Goal: Task Accomplishment & Management: Use online tool/utility

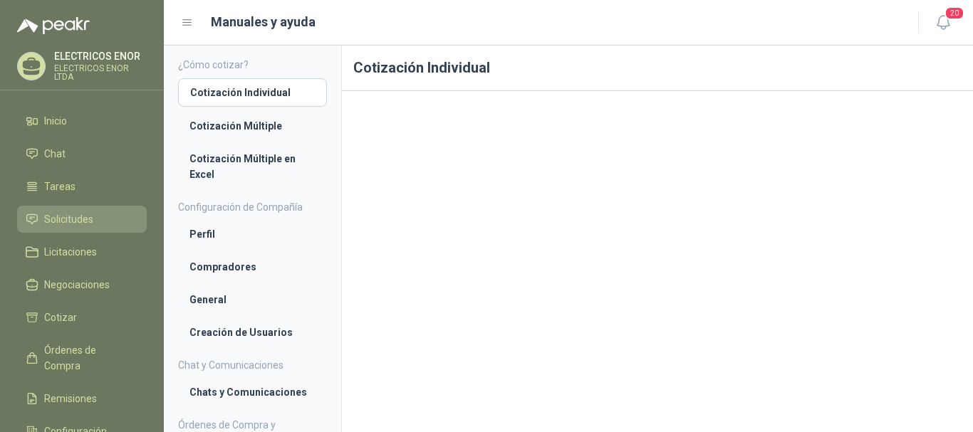
click at [57, 214] on span "Solicitudes" at bounding box center [68, 220] width 49 height 16
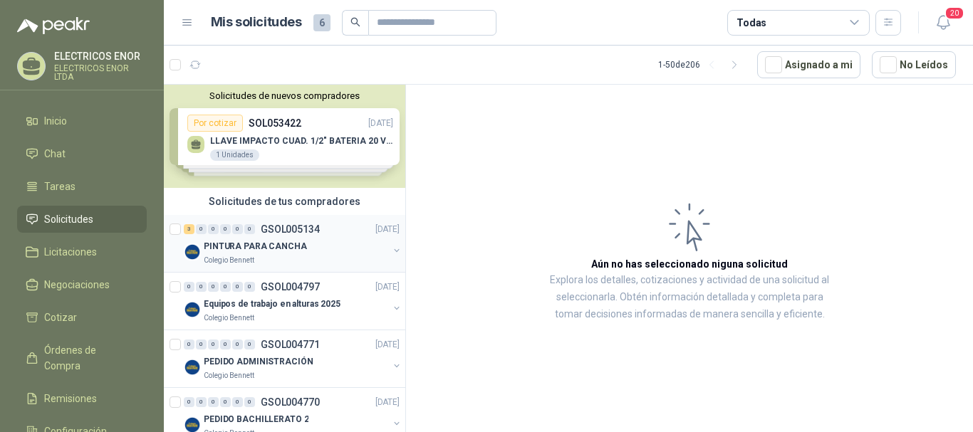
click at [257, 247] on p "PINTURA PARA CANCHA" at bounding box center [255, 247] width 103 height 14
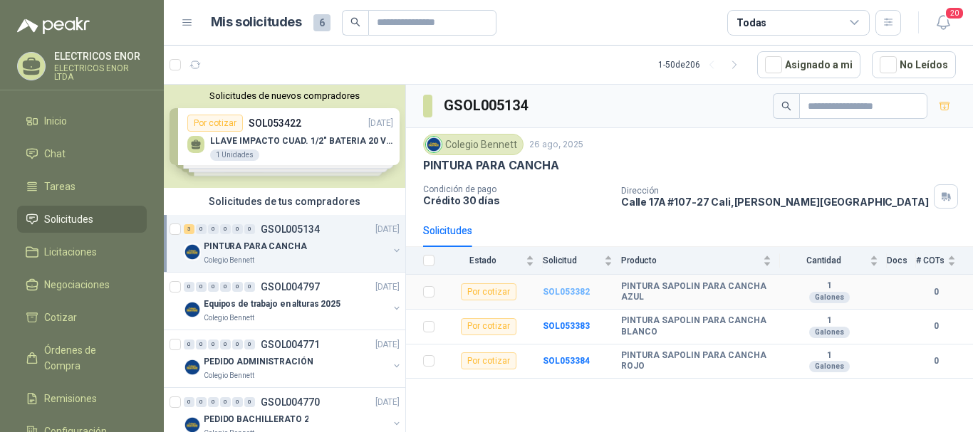
click at [570, 293] on b "SOL053382" at bounding box center [566, 292] width 47 height 10
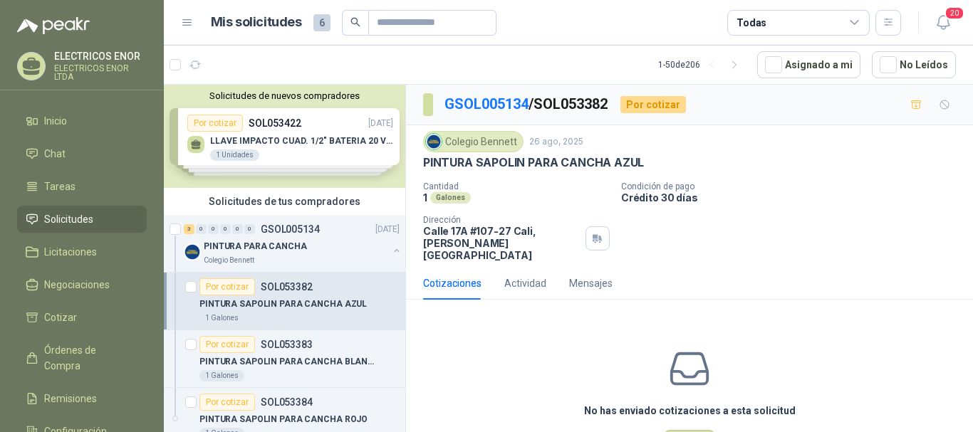
scroll to position [44, 0]
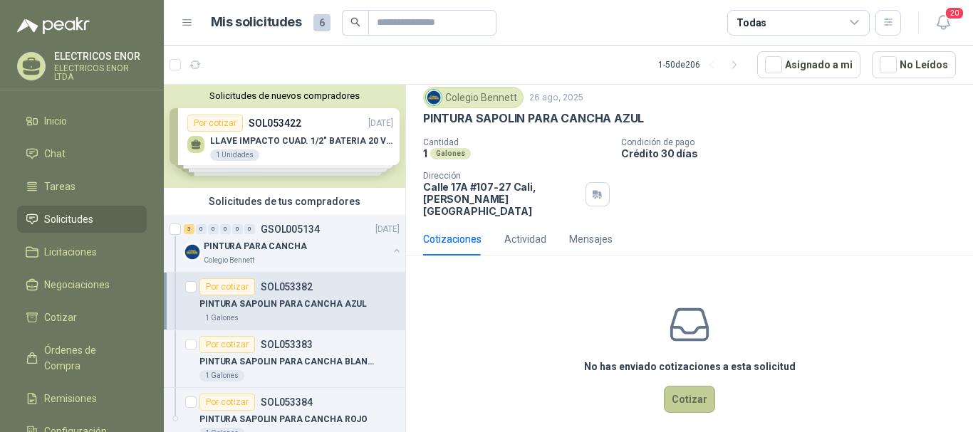
click at [682, 386] on button "Cotizar" at bounding box center [689, 399] width 51 height 27
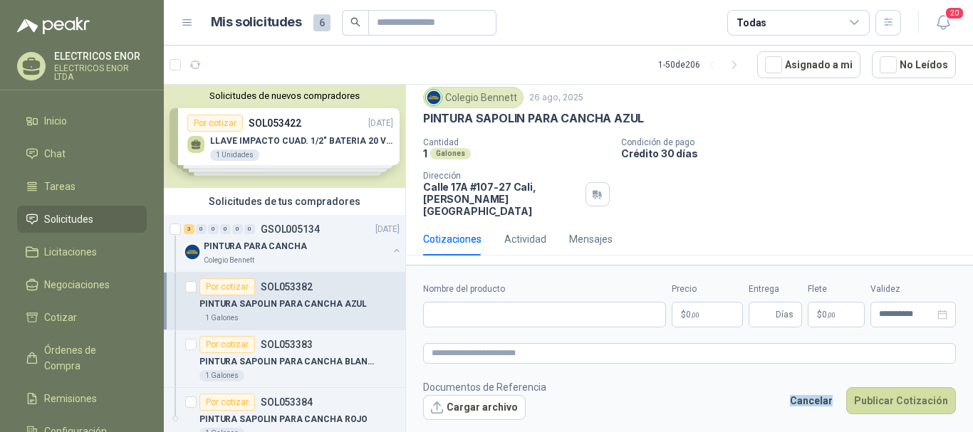
scroll to position [34, 0]
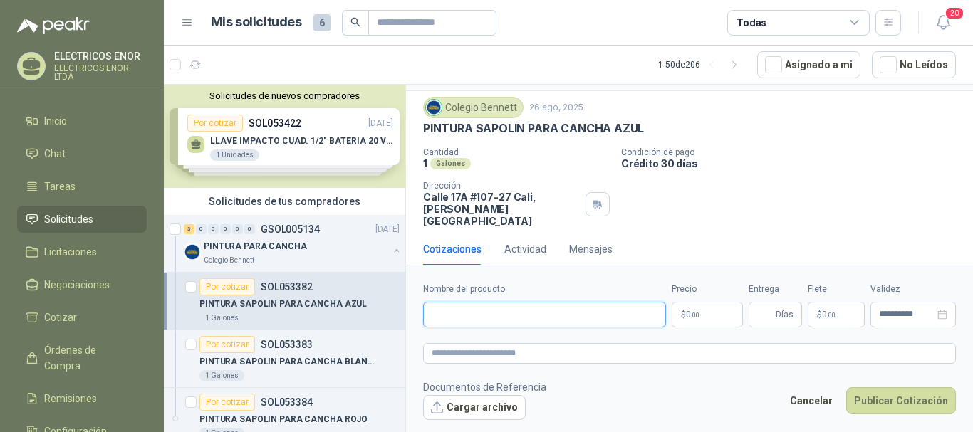
click at [483, 312] on input "Nombre del producto" at bounding box center [544, 315] width 243 height 26
type input "**********"
click at [706, 316] on p "$ 0 ,00" at bounding box center [707, 315] width 71 height 26
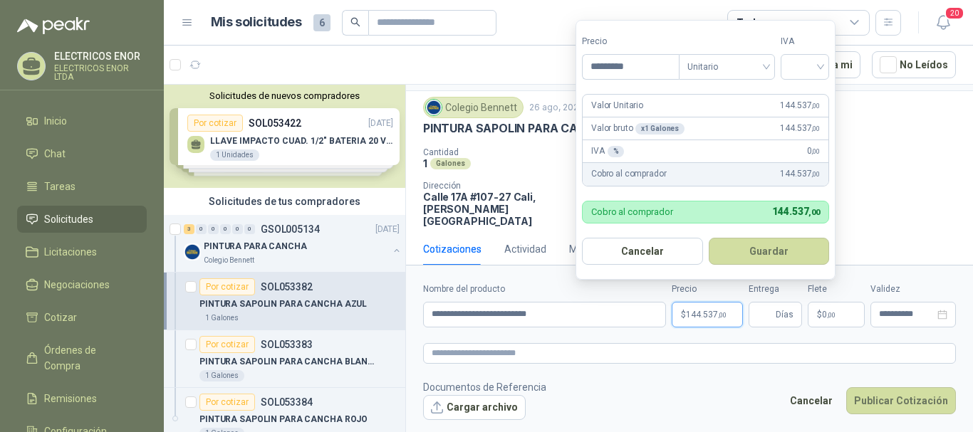
drag, startPoint x: 651, startPoint y: 62, endPoint x: 558, endPoint y: 76, distance: 94.3
click at [558, 76] on body "ELECTRICOS ENOR ELECTRICOS ENOR LTDA Inicio Chat Tareas Solicitudes Licitacione…" at bounding box center [486, 216] width 973 height 432
click at [772, 68] on div "Unitario" at bounding box center [727, 67] width 96 height 26
type input "*********"
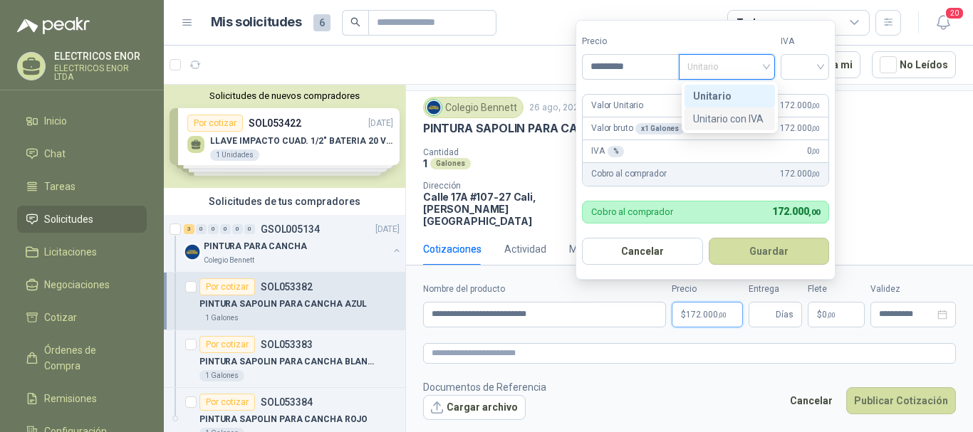
click at [719, 119] on div "Unitario con IVA" at bounding box center [729, 119] width 73 height 16
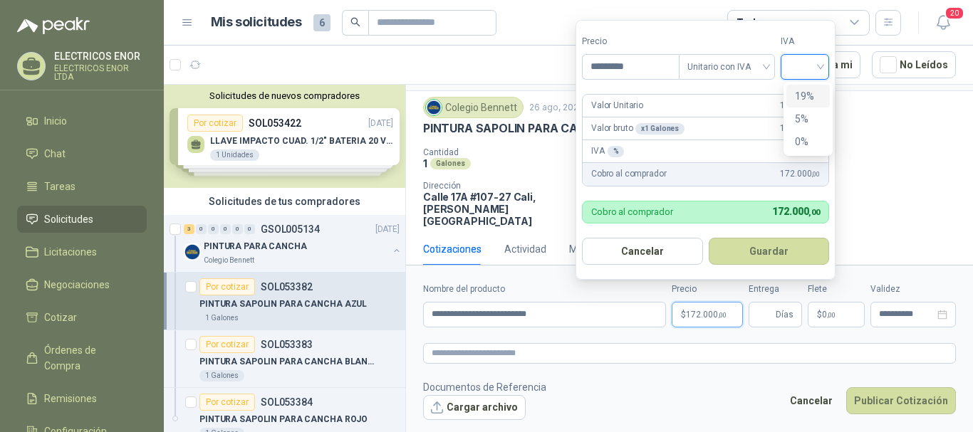
click at [821, 63] on input "search" at bounding box center [804, 65] width 31 height 21
click at [808, 92] on div "19%" at bounding box center [808, 96] width 26 height 16
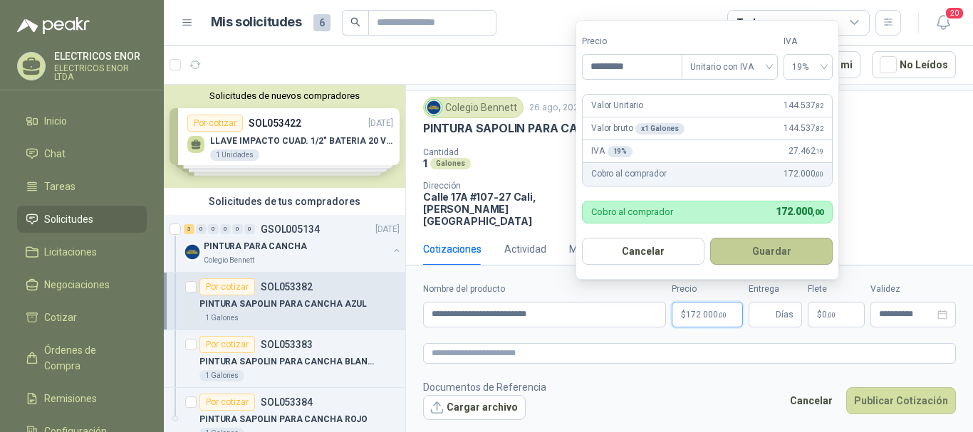
click at [777, 250] on button "Guardar" at bounding box center [771, 251] width 123 height 27
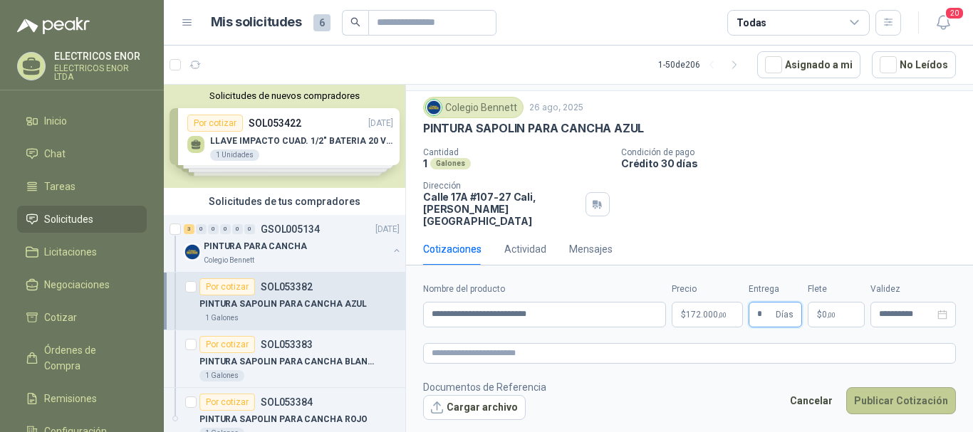
type input "*"
click at [891, 400] on button "Publicar Cotización" at bounding box center [901, 401] width 110 height 27
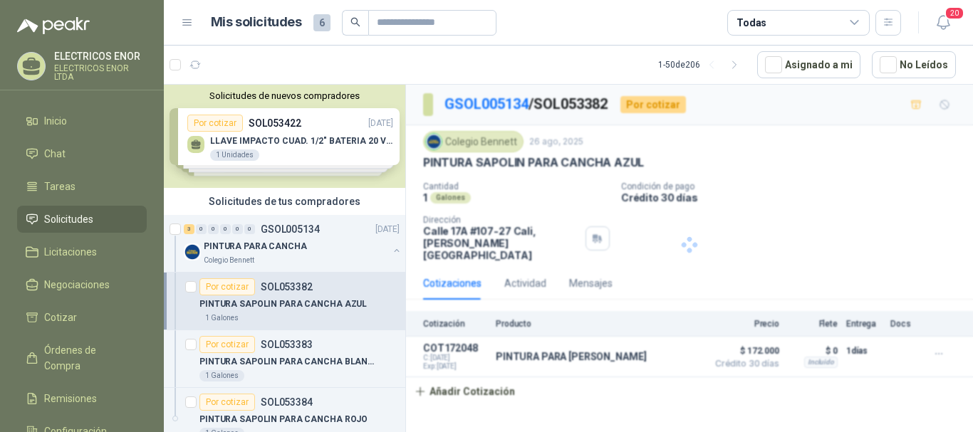
scroll to position [0, 0]
click at [259, 248] on p "PINTURA PARA CANCHA" at bounding box center [255, 247] width 103 height 14
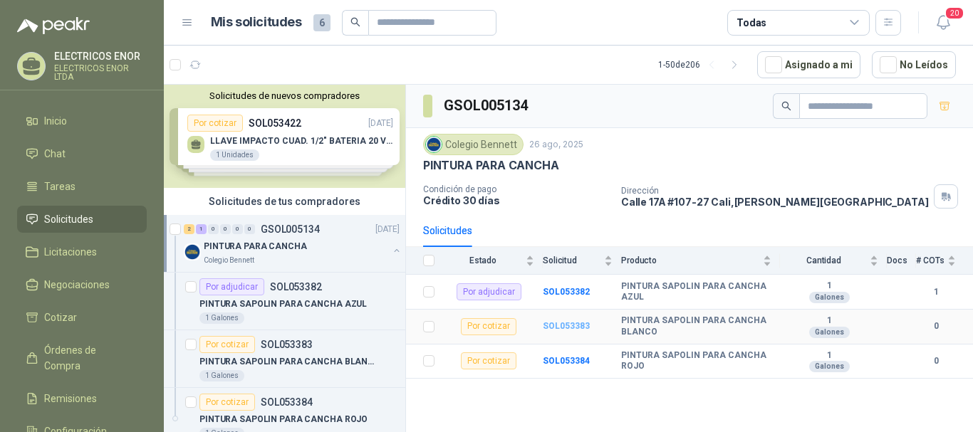
click at [566, 325] on b "SOL053383" at bounding box center [566, 326] width 47 height 10
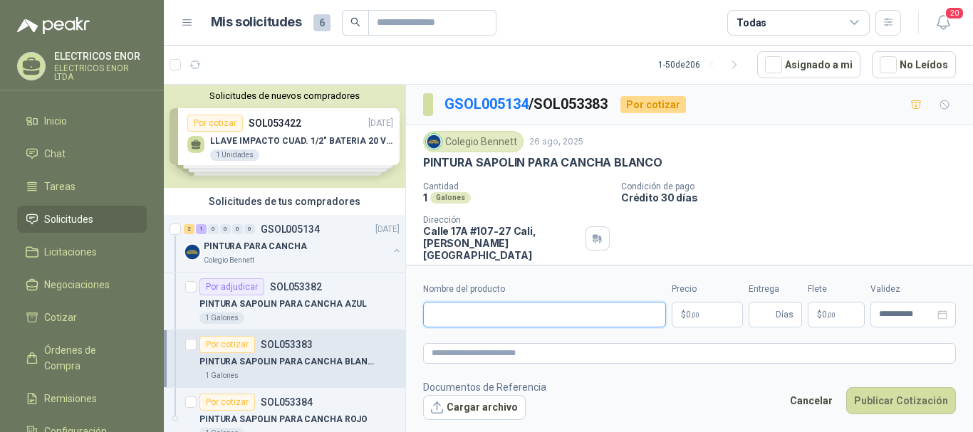
click at [492, 316] on input "Nombre del producto" at bounding box center [544, 315] width 243 height 26
type input "**********"
click at [709, 318] on p "$ 0 ,00" at bounding box center [707, 315] width 71 height 26
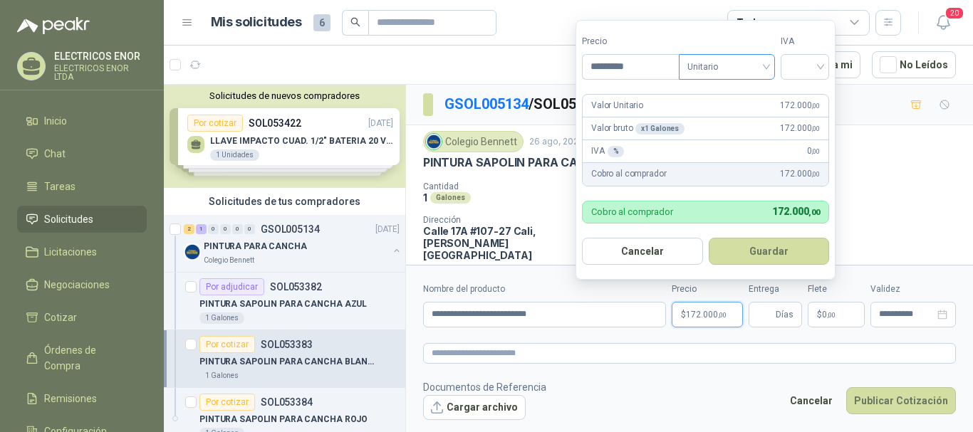
click at [766, 66] on span "Unitario" at bounding box center [726, 66] width 79 height 21
type input "*********"
click at [731, 120] on div "Unitario con IVA" at bounding box center [729, 119] width 73 height 16
click at [825, 68] on div at bounding box center [805, 67] width 48 height 26
click at [811, 95] on div "19%" at bounding box center [808, 96] width 26 height 16
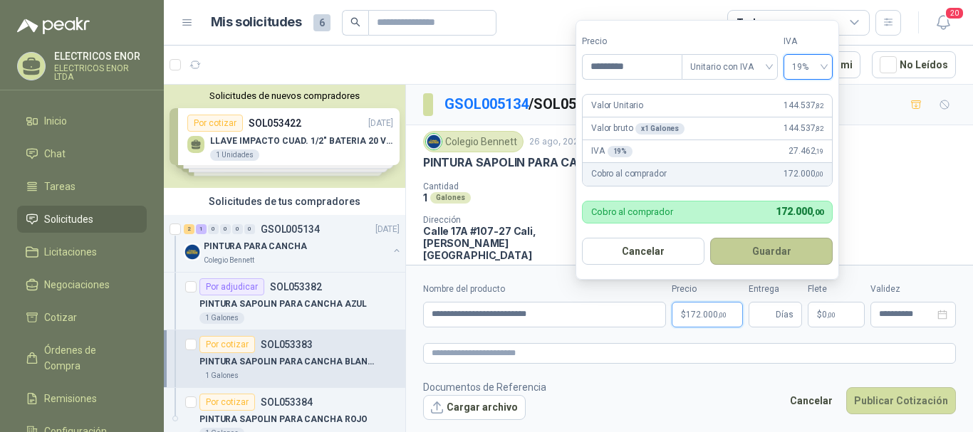
click at [769, 251] on button "Guardar" at bounding box center [771, 251] width 123 height 27
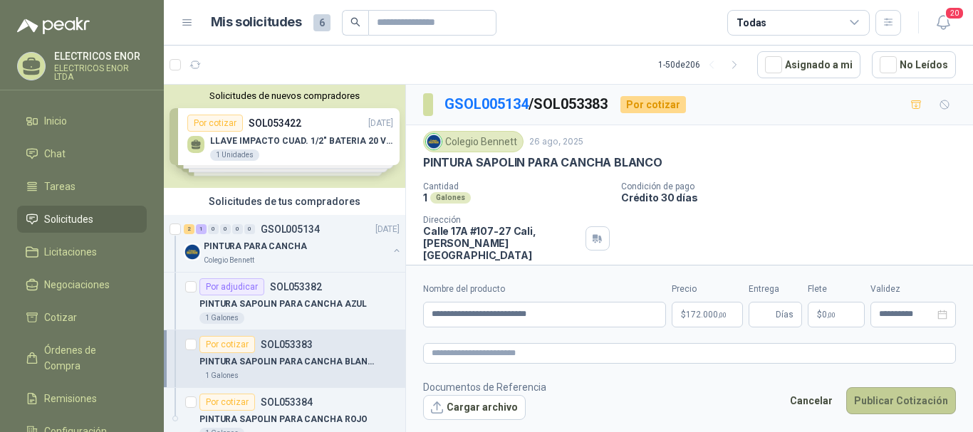
click at [875, 393] on button "Publicar Cotización" at bounding box center [901, 401] width 110 height 27
type input "*"
click at [868, 392] on button "Publicar Cotización" at bounding box center [901, 401] width 110 height 27
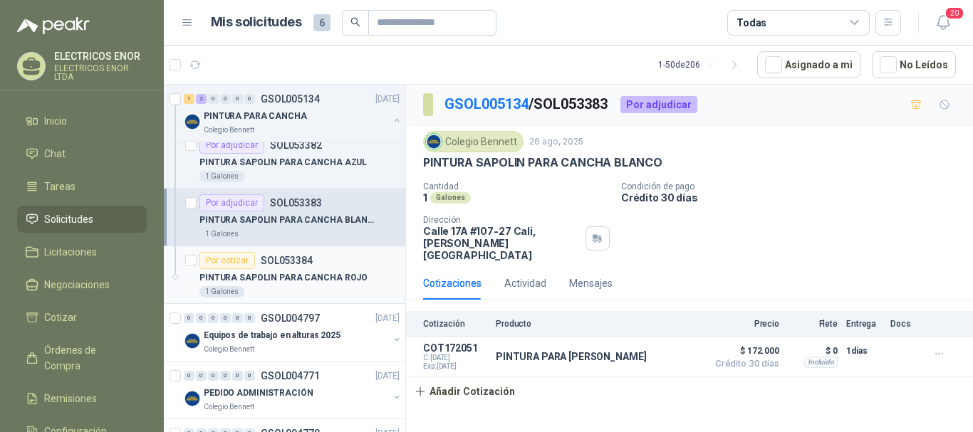
scroll to position [142, 0]
click at [220, 261] on div "Por cotizar" at bounding box center [227, 259] width 56 height 17
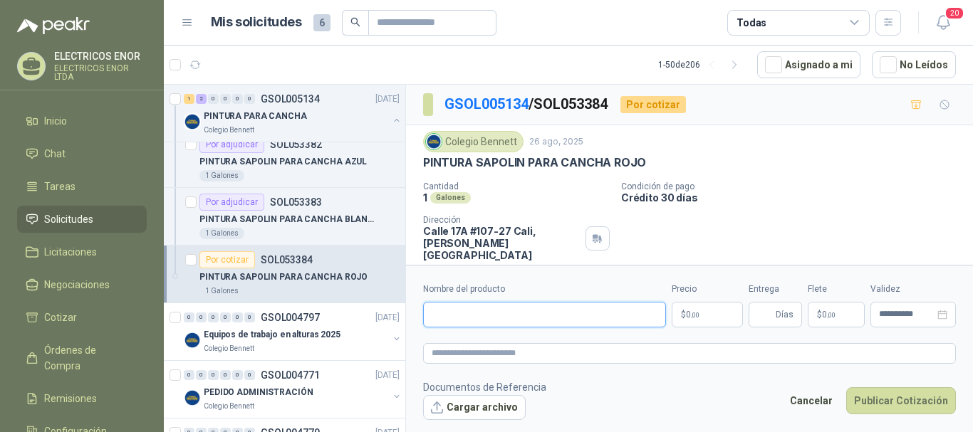
click at [444, 318] on input "Nombre del producto" at bounding box center [544, 315] width 243 height 26
type input "**********"
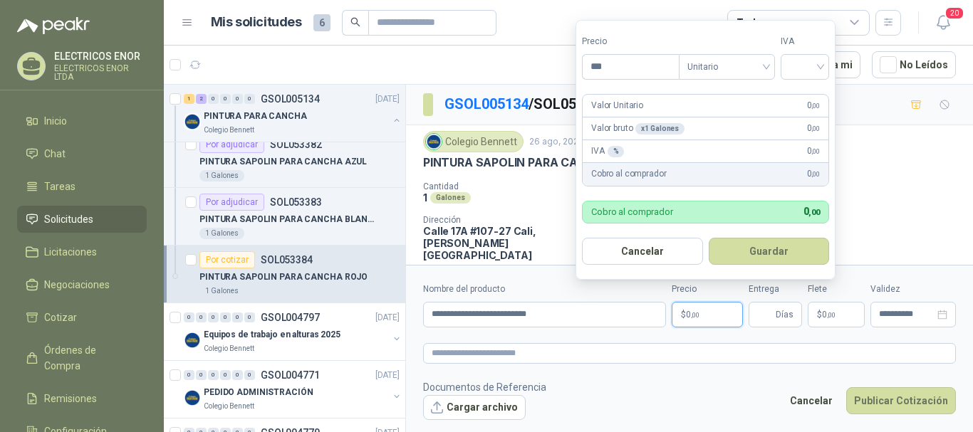
click at [708, 317] on p "$ 0 ,00" at bounding box center [707, 315] width 71 height 26
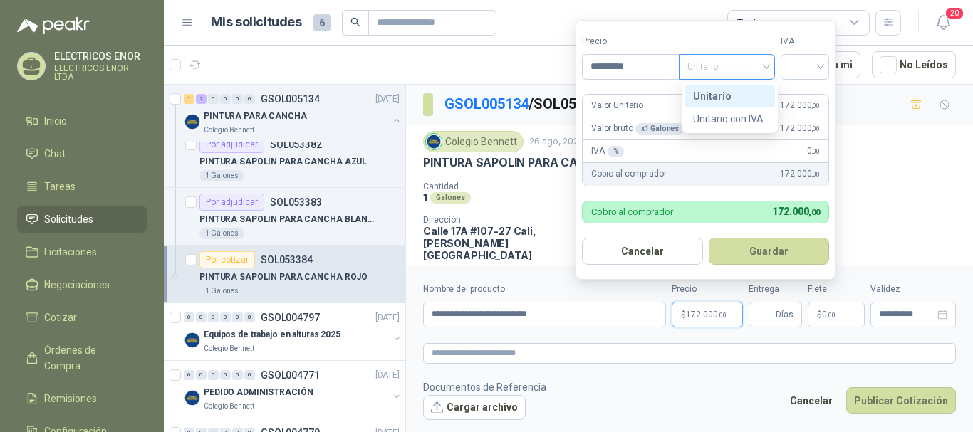
click at [764, 64] on span "Unitario" at bounding box center [726, 66] width 79 height 21
type input "*********"
click at [729, 120] on div "Unitario con IVA" at bounding box center [729, 119] width 73 height 16
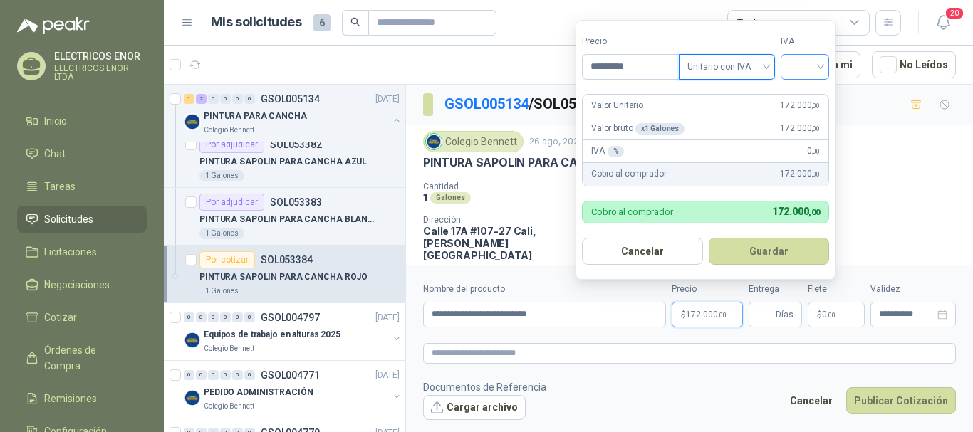
click at [828, 66] on div at bounding box center [805, 67] width 48 height 26
click at [805, 97] on div "19%" at bounding box center [808, 96] width 26 height 16
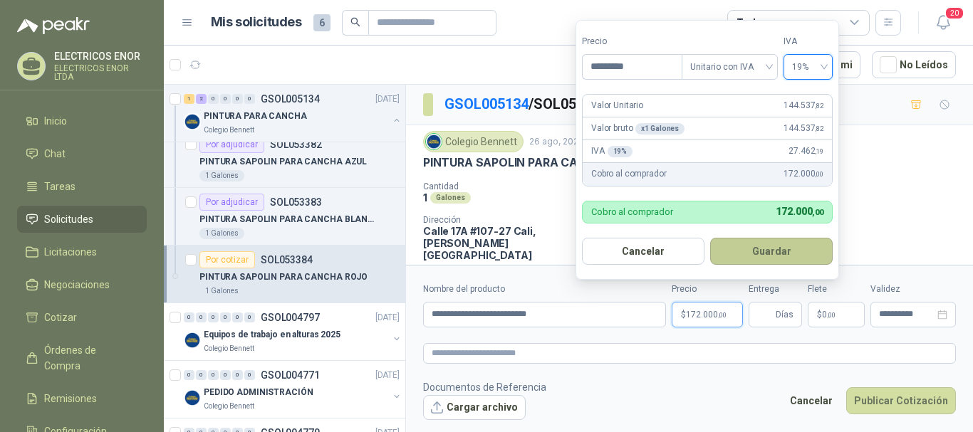
click at [773, 253] on button "Guardar" at bounding box center [771, 251] width 123 height 27
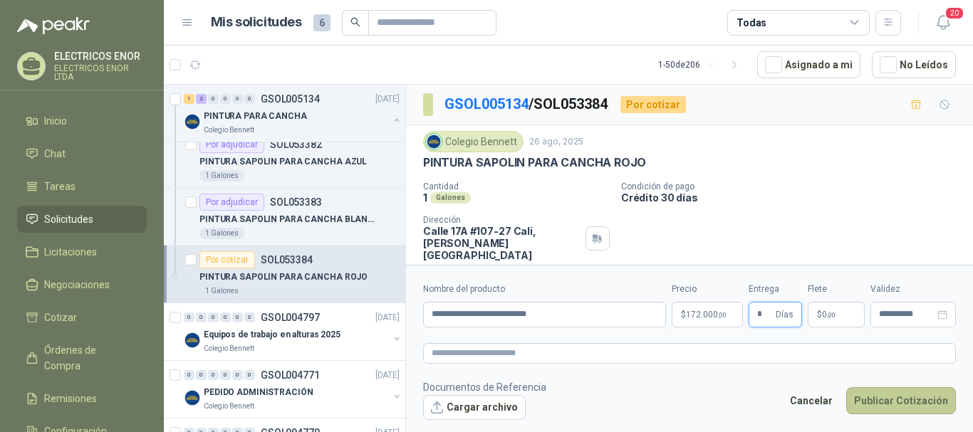
type input "*"
click at [908, 397] on button "Publicar Cotización" at bounding box center [901, 401] width 110 height 27
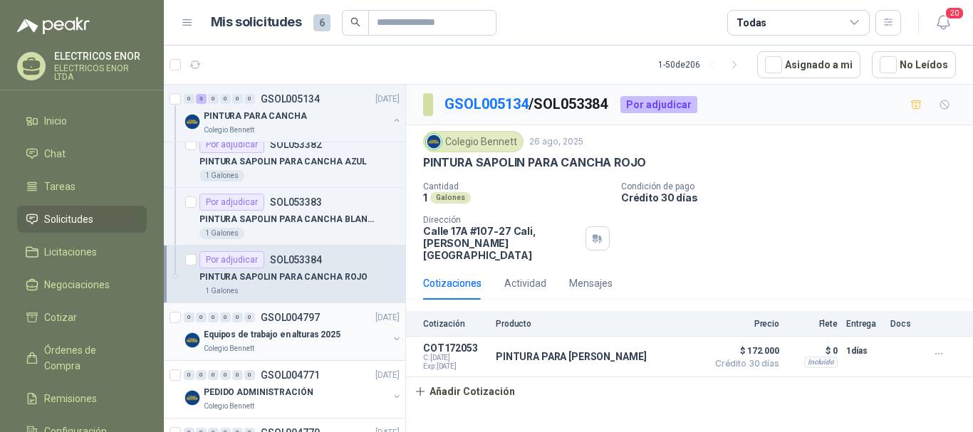
click at [248, 340] on p "Equipos de trabajo en alturas 2025" at bounding box center [272, 335] width 137 height 14
